Goal: Task Accomplishment & Management: Use online tool/utility

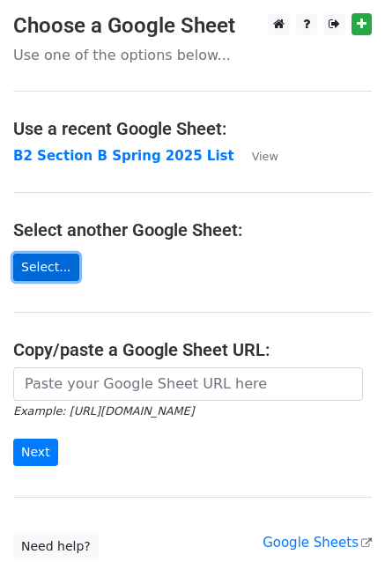
click at [61, 269] on link "Select..." at bounding box center [46, 267] width 66 height 27
click at [116, 365] on main "Choose a Google Sheet Use one of the options below... Use a recent Google Sheet…" at bounding box center [192, 286] width 385 height 547
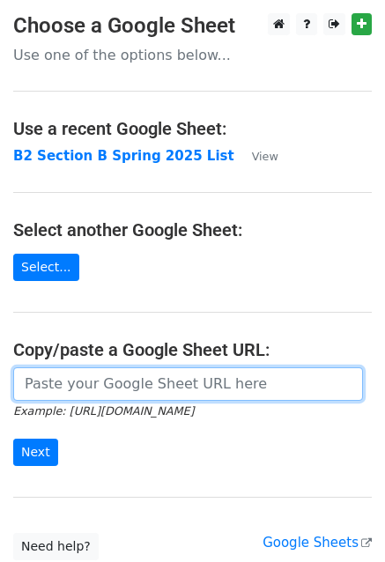
click at [111, 377] on input "url" at bounding box center [188, 383] width 350 height 33
paste input "https://docs.google.com/spreadsheets/d/1rte7sAX0nYwUV65AViAAuZ_qOYUKZhDQASh_8rG…"
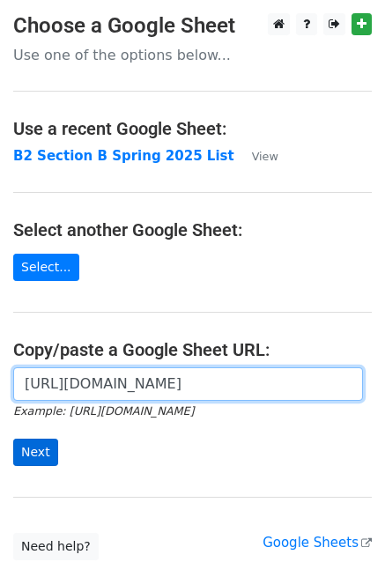
type input "https://docs.google.com/spreadsheets/d/1rte7sAX0nYwUV65AViAAuZ_qOYUKZhDQASh_8rG…"
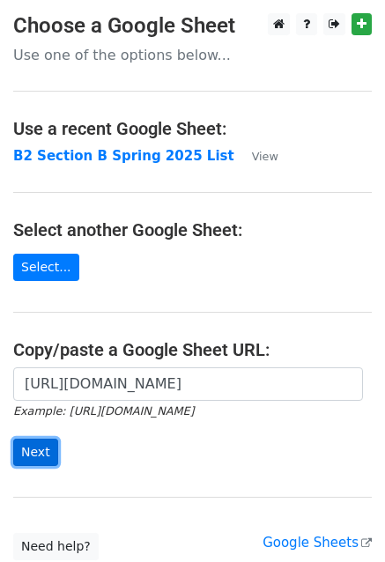
scroll to position [0, 0]
click at [49, 452] on input "Next" at bounding box center [35, 452] width 45 height 27
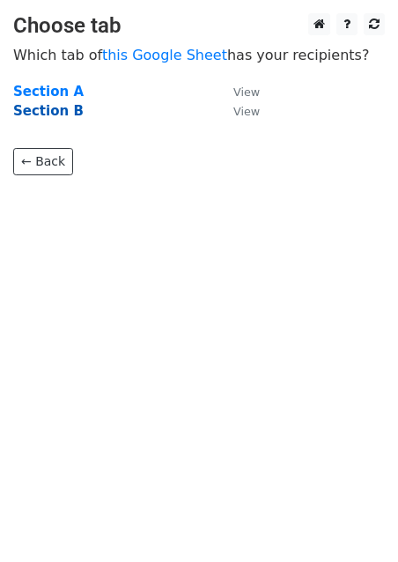
click at [58, 112] on strong "Section B" at bounding box center [48, 111] width 70 height 16
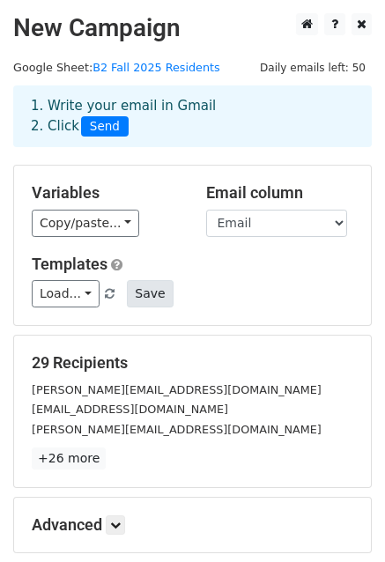
scroll to position [46, 0]
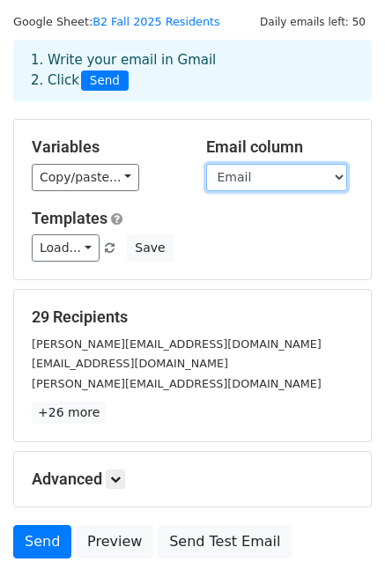
click at [243, 186] on select "SID Number First Name Last Name Gender Email Location Room Number Room Type" at bounding box center [276, 177] width 141 height 27
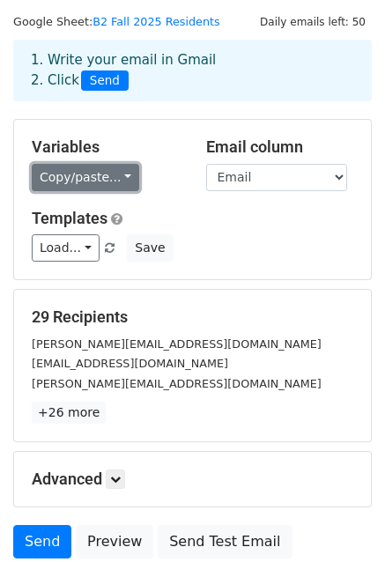
click at [105, 172] on link "Copy/paste..." at bounding box center [85, 177] width 107 height 27
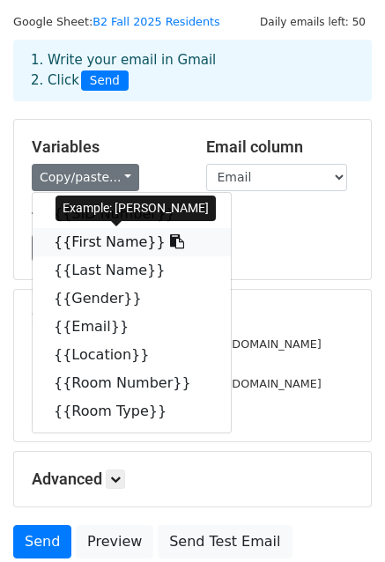
click at [112, 236] on link "{{First Name}}" at bounding box center [132, 242] width 198 height 28
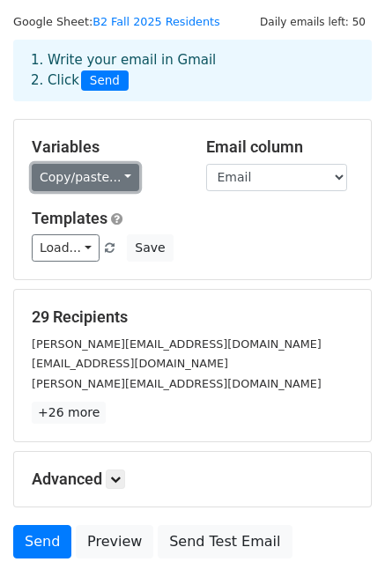
click at [90, 177] on link "Copy/paste..." at bounding box center [85, 177] width 107 height 27
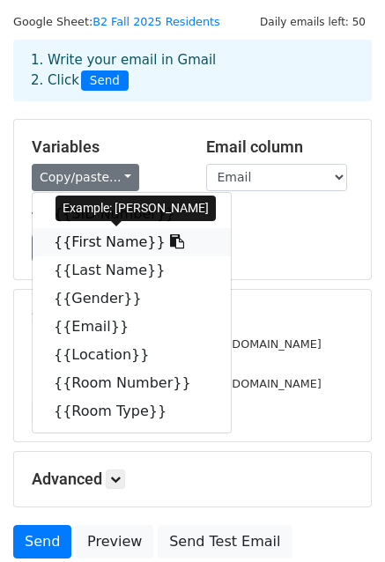
click at [96, 233] on link "{{First Name}}" at bounding box center [132, 242] width 198 height 28
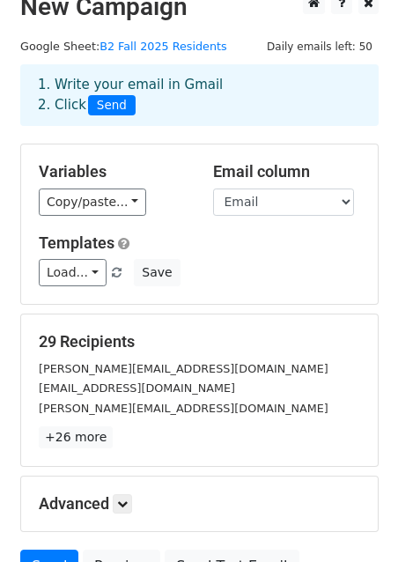
scroll to position [17, 0]
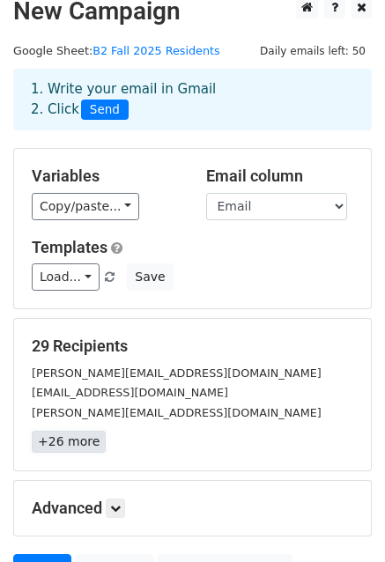
click at [83, 436] on link "+26 more" at bounding box center [69, 442] width 74 height 22
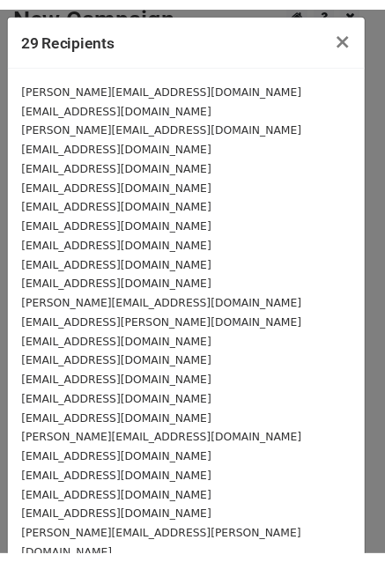
scroll to position [0, 0]
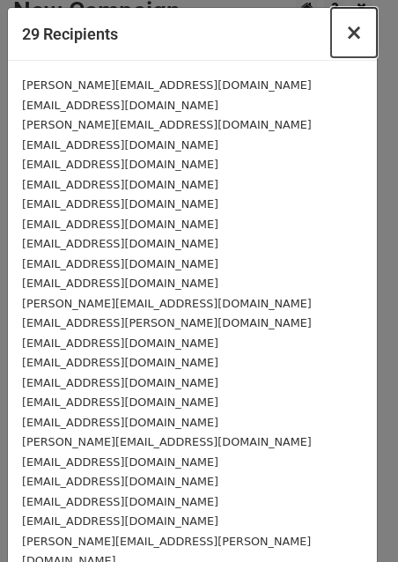
click at [345, 38] on span "×" at bounding box center [354, 32] width 18 height 25
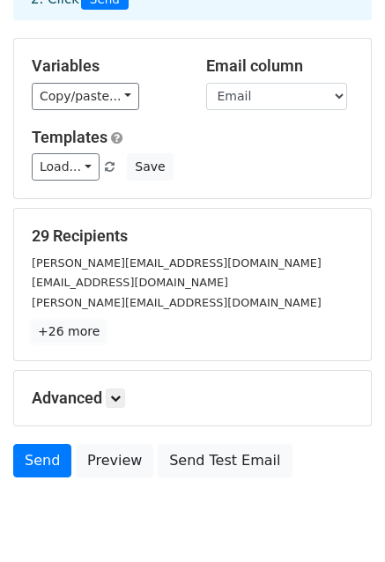
scroll to position [190, 0]
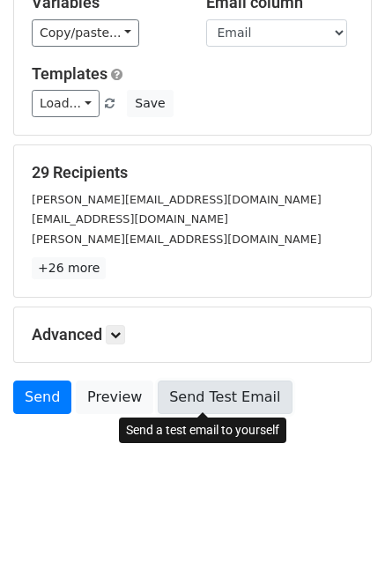
click at [188, 399] on link "Send Test Email" at bounding box center [225, 396] width 134 height 33
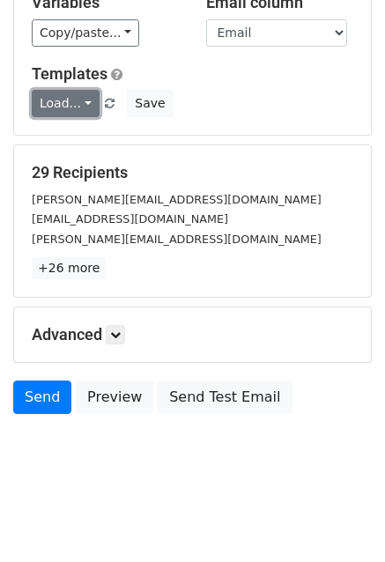
click at [80, 103] on link "Load..." at bounding box center [66, 103] width 68 height 27
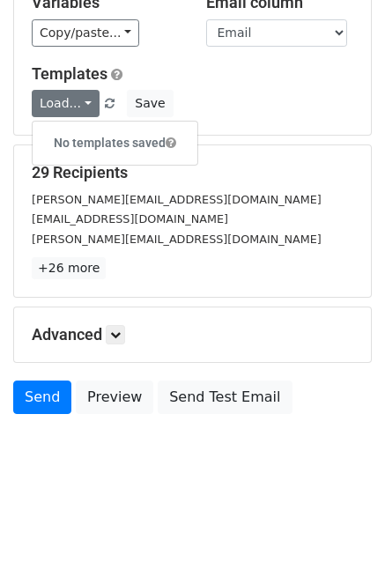
click at [237, 182] on div "29 Recipients Mohamed_Tarek@aucegypt.edu a.mohsen@aucegypt.edu m.qasem@aucegypt…" at bounding box center [192, 221] width 321 height 116
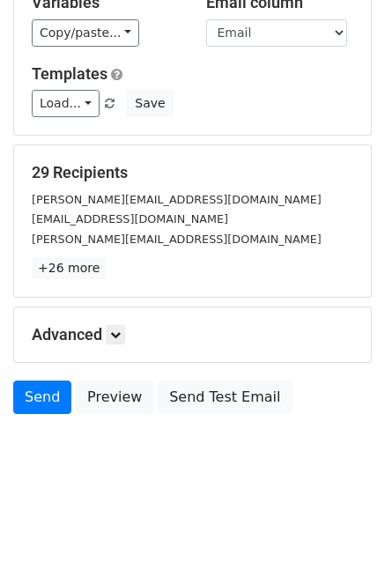
click at [126, 321] on div "Advanced Tracking Track Opens UTM Codes Track Clicks Filters Only include sprea…" at bounding box center [192, 334] width 357 height 55
click at [119, 334] on icon at bounding box center [115, 334] width 11 height 11
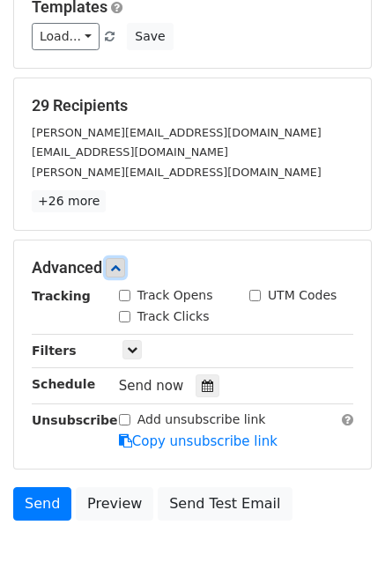
scroll to position [271, 0]
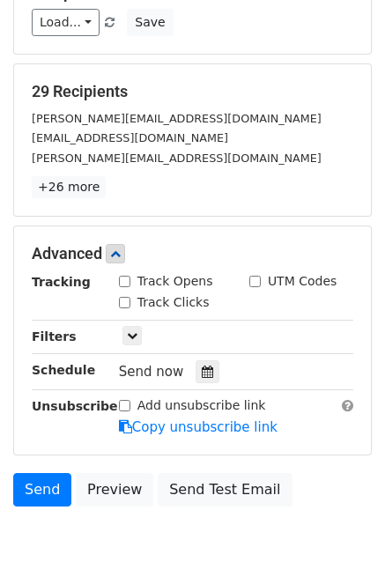
click at [128, 283] on input "Track Opens" at bounding box center [124, 281] width 11 height 11
checkbox input "true"
click at [123, 299] on input "Track Clicks" at bounding box center [124, 302] width 11 height 11
checkbox input "true"
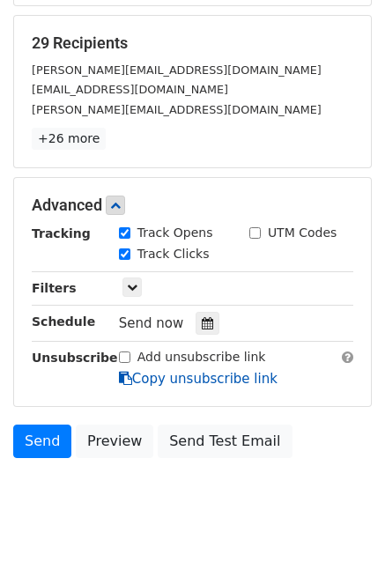
scroll to position [321, 0]
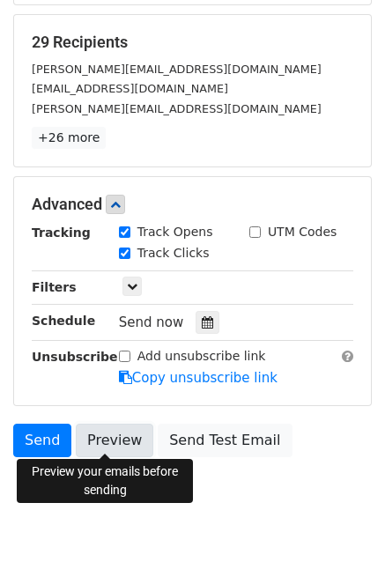
click at [84, 432] on link "Preview" at bounding box center [115, 440] width 78 height 33
click at [113, 425] on link "Preview" at bounding box center [115, 440] width 78 height 33
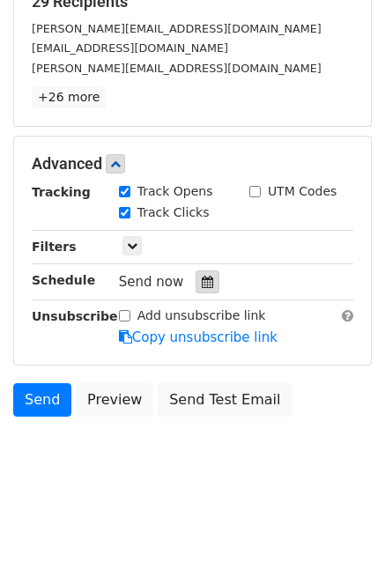
click at [202, 281] on icon at bounding box center [207, 282] width 11 height 12
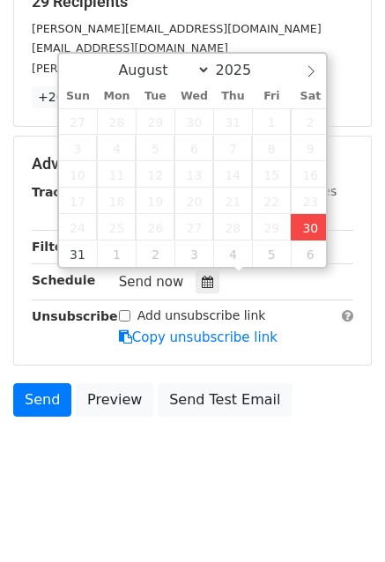
type input "2025-08-30 12:00"
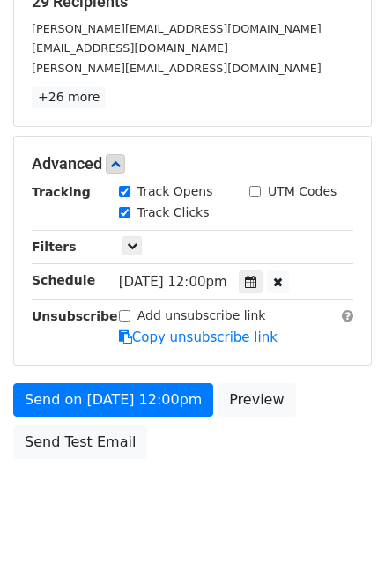
click at [329, 383] on div "Send on Aug 30 at 12:00pm Preview Send Test Email" at bounding box center [192, 425] width 385 height 85
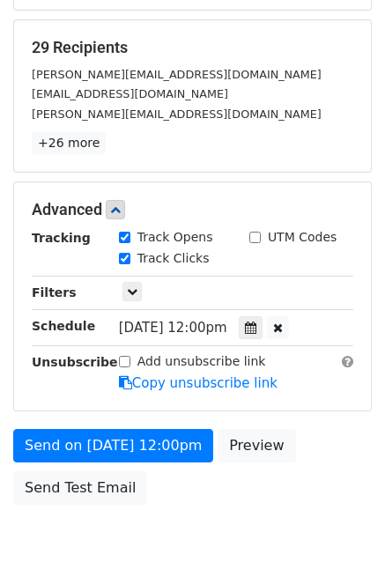
scroll to position [403, 0]
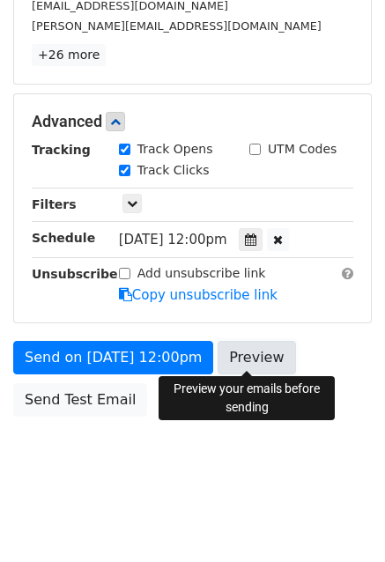
click at [241, 363] on link "Preview" at bounding box center [257, 357] width 78 height 33
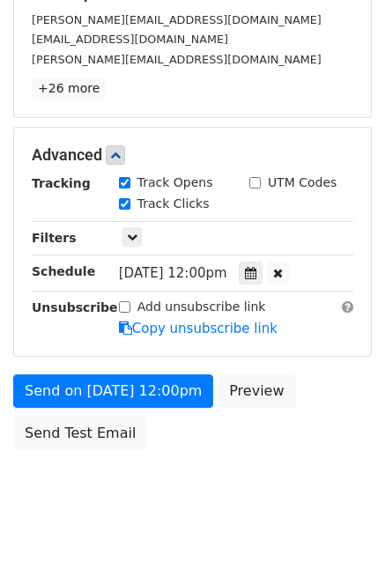
scroll to position [369, 0]
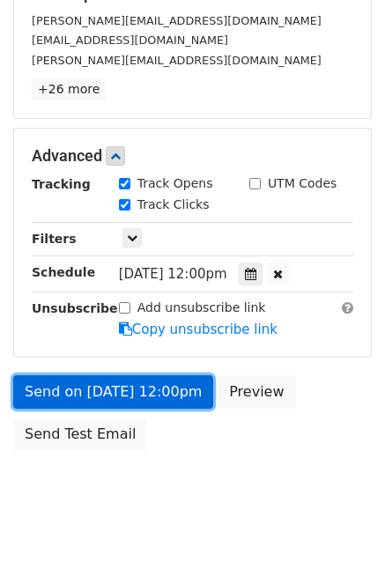
click at [116, 396] on link "Send on Aug 30 at 12:00pm" at bounding box center [113, 391] width 200 height 33
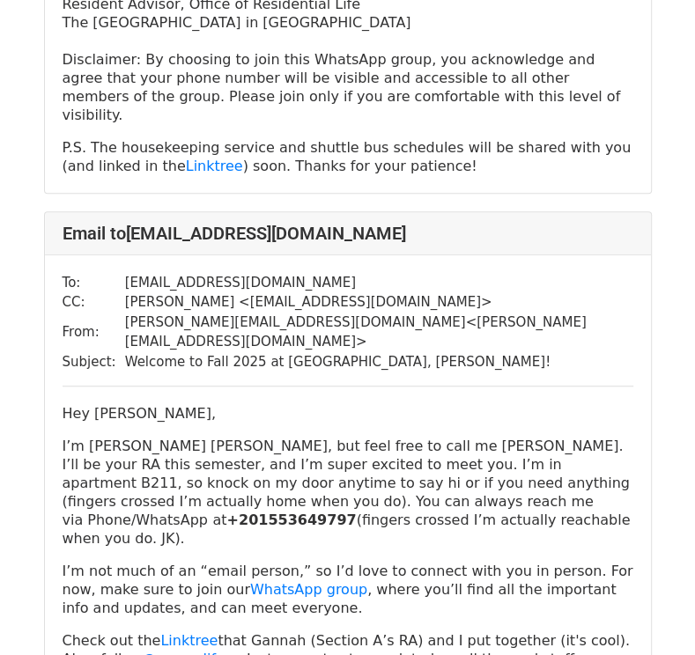
scroll to position [7354, 0]
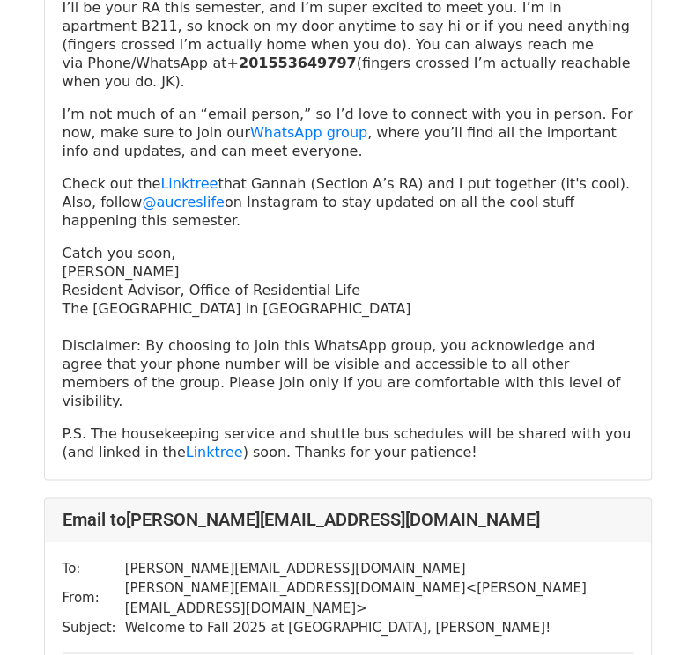
scroll to position [1077, 0]
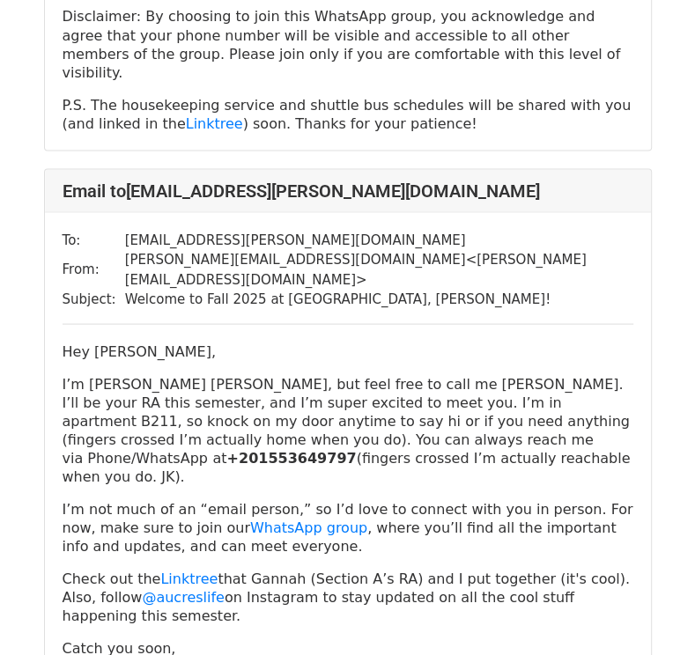
scroll to position [8733, 0]
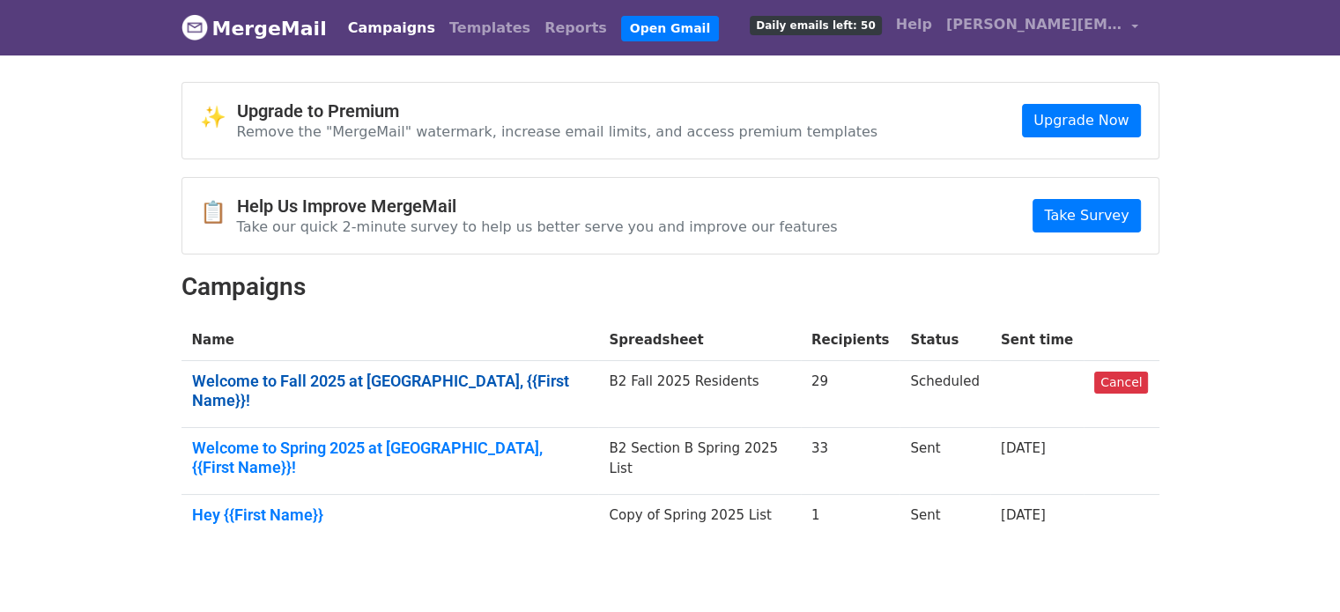
click at [505, 382] on link "Welcome to Fall 2025 at [GEOGRAPHIC_DATA], {{First Name}}!" at bounding box center [390, 391] width 396 height 38
